Goal: Task Accomplishment & Management: Manage account settings

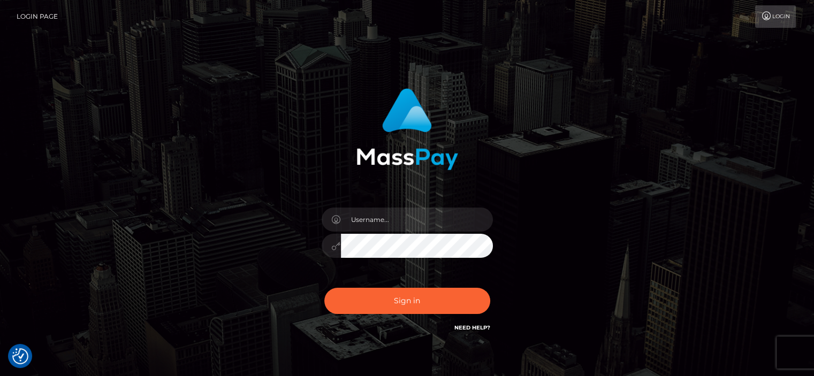
click at [387, 206] on div at bounding box center [407, 241] width 187 height 82
click at [383, 225] on input "text" at bounding box center [417, 220] width 152 height 24
type input "a_carjaliu@yahoo.com"
click at [324, 288] on button "Sign in" at bounding box center [407, 301] width 166 height 26
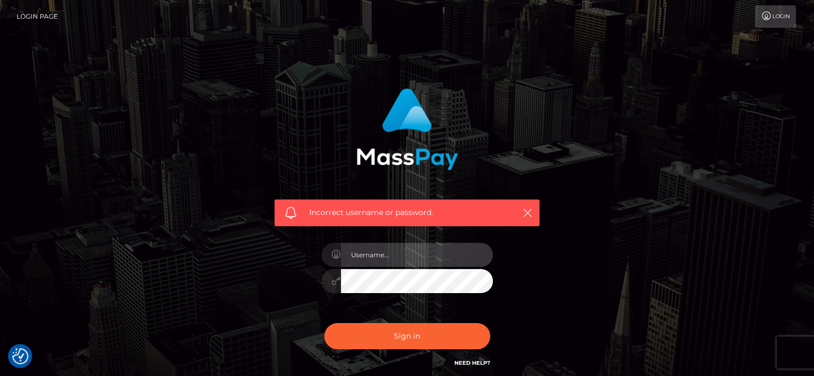
click at [414, 259] on input "text" at bounding box center [417, 255] width 152 height 24
click at [421, 259] on input "text" at bounding box center [417, 255] width 152 height 24
type input "421LEXAND"
type input "ALEXANDRU"
click at [324, 323] on button "Sign in" at bounding box center [407, 336] width 166 height 26
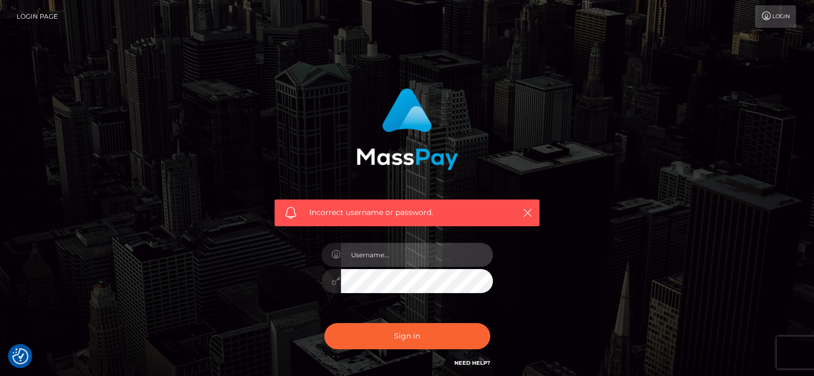
click at [388, 254] on input "text" at bounding box center [417, 255] width 152 height 24
